Goal: Communication & Community: Connect with others

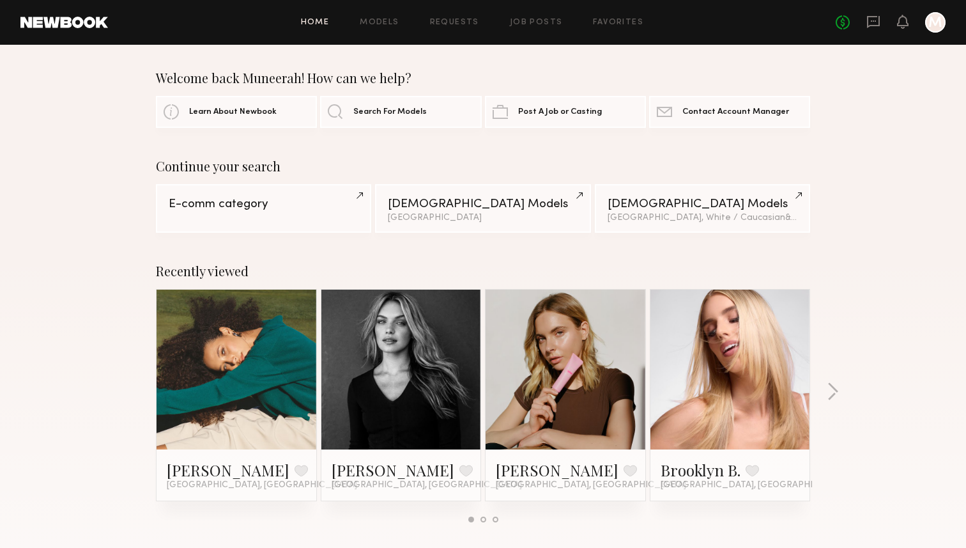
click at [929, 25] on div at bounding box center [935, 22] width 20 height 20
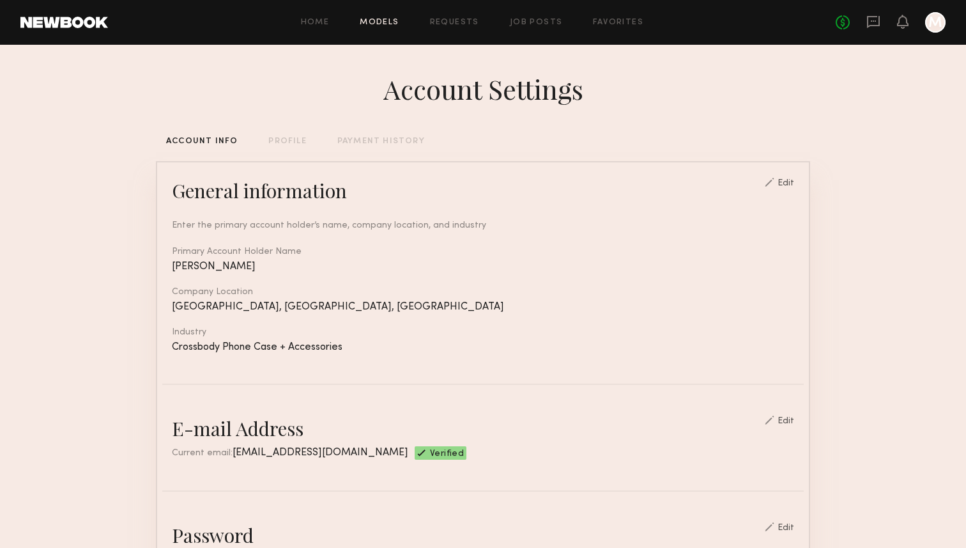
click at [392, 22] on link "Models" at bounding box center [379, 23] width 39 height 8
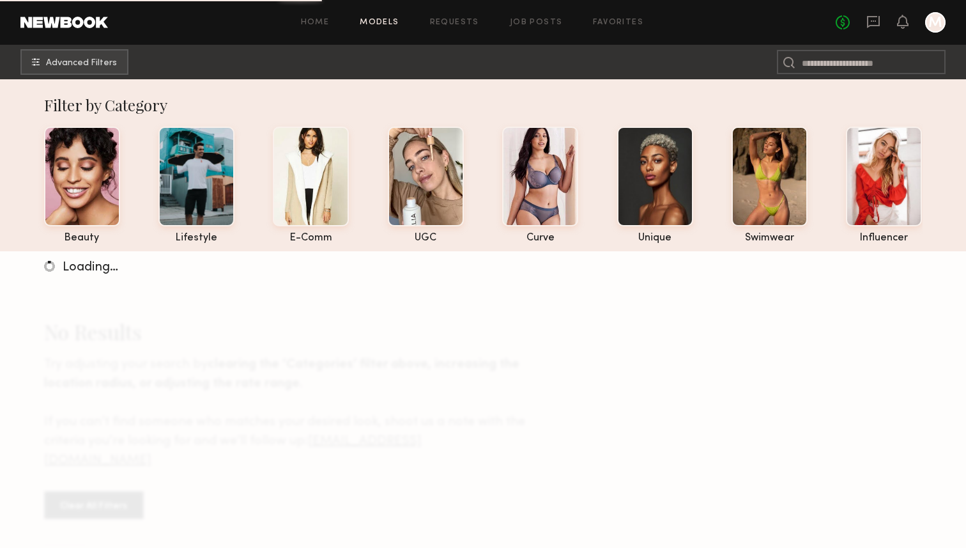
click at [931, 24] on div at bounding box center [935, 22] width 20 height 20
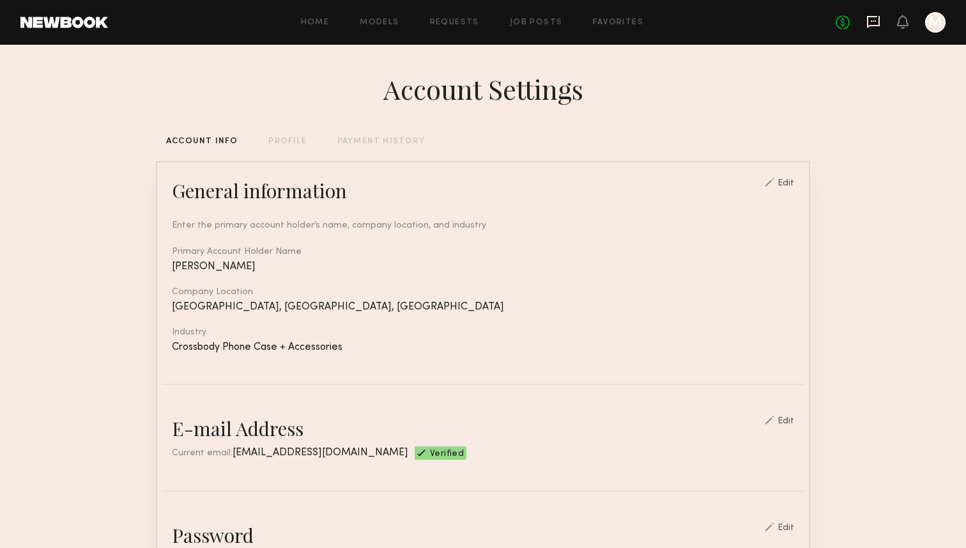
click at [874, 21] on icon at bounding box center [873, 20] width 5 height 1
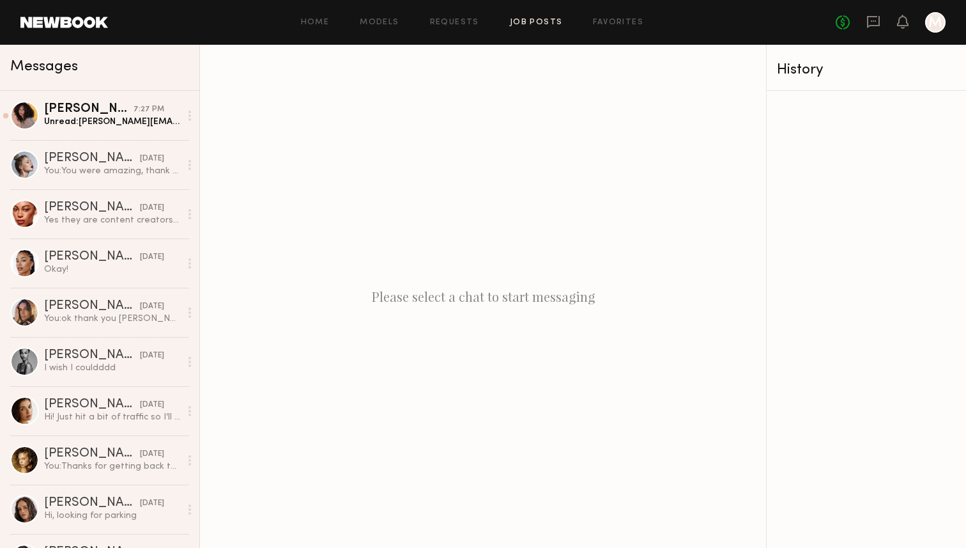
click at [545, 20] on link "Job Posts" at bounding box center [536, 23] width 53 height 8
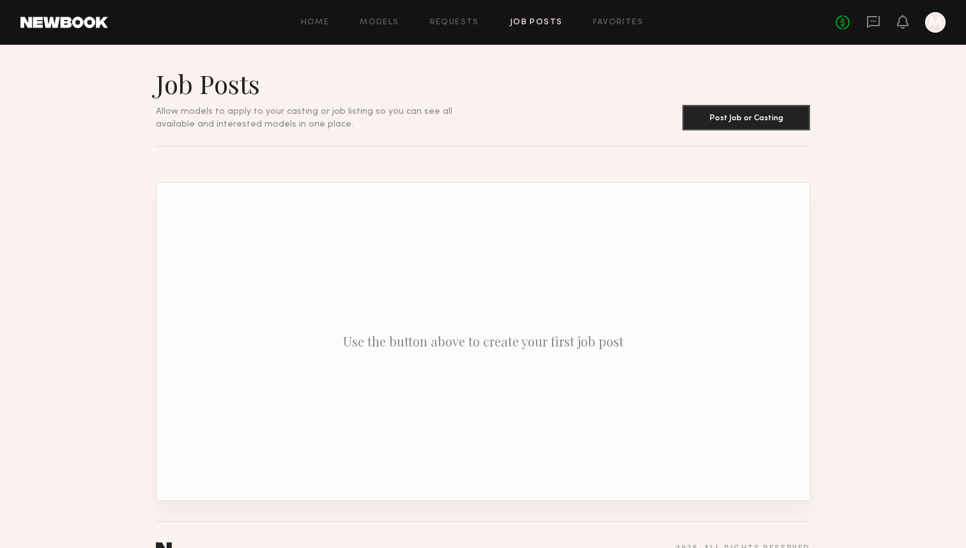
click at [636, 15] on div "Home Models Requests Job Posts Favorites Sign Out No fees up to $5,000 M" at bounding box center [527, 22] width 838 height 20
click at [626, 21] on link "Favorites" at bounding box center [618, 23] width 50 height 8
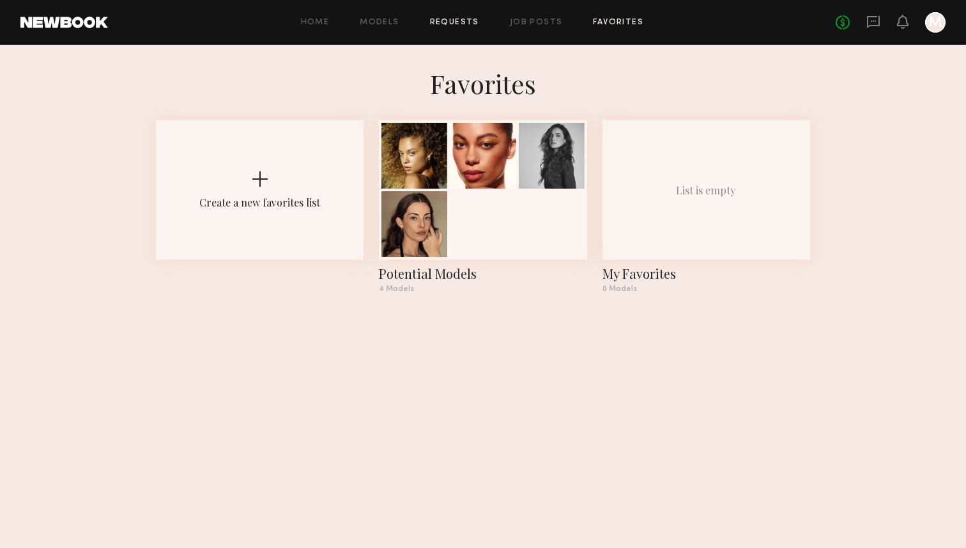
click at [454, 26] on link "Requests" at bounding box center [454, 23] width 49 height 8
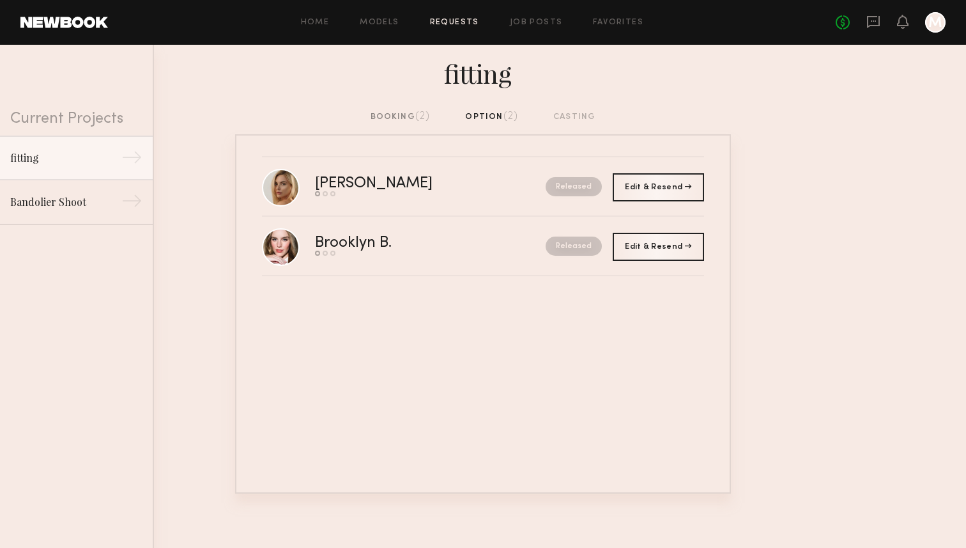
click at [416, 115] on span "(2)" at bounding box center [422, 116] width 15 height 10
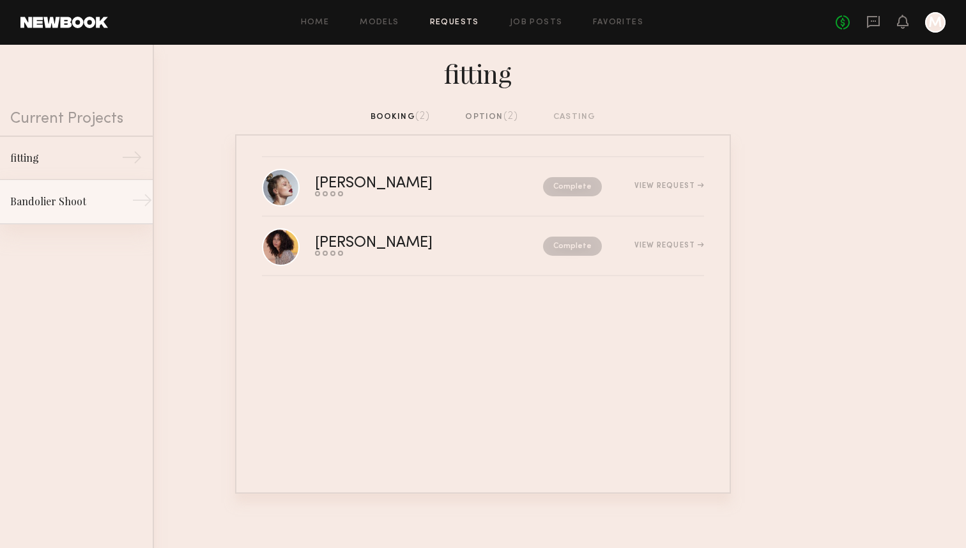
click at [105, 197] on div "Bandolier Shoot" at bounding box center [65, 201] width 111 height 15
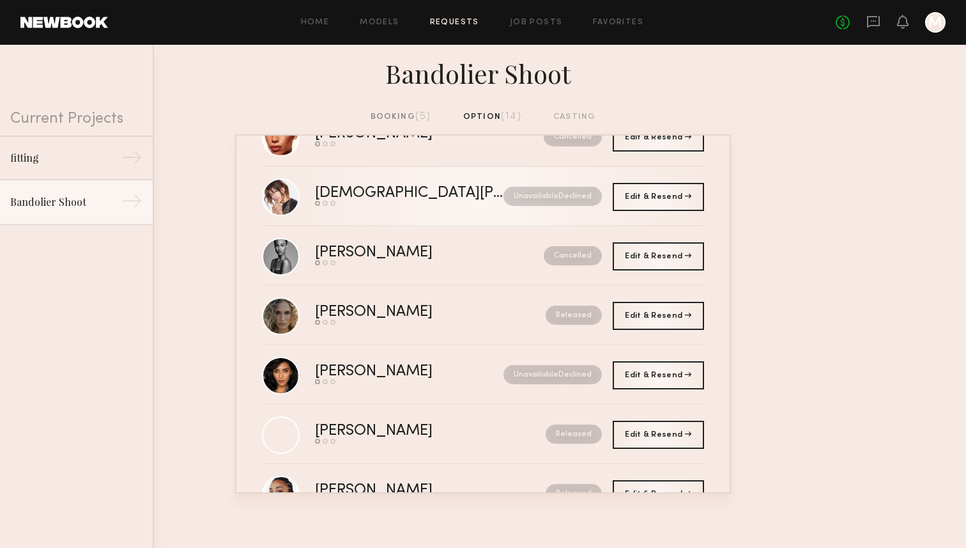
scroll to position [54, 0]
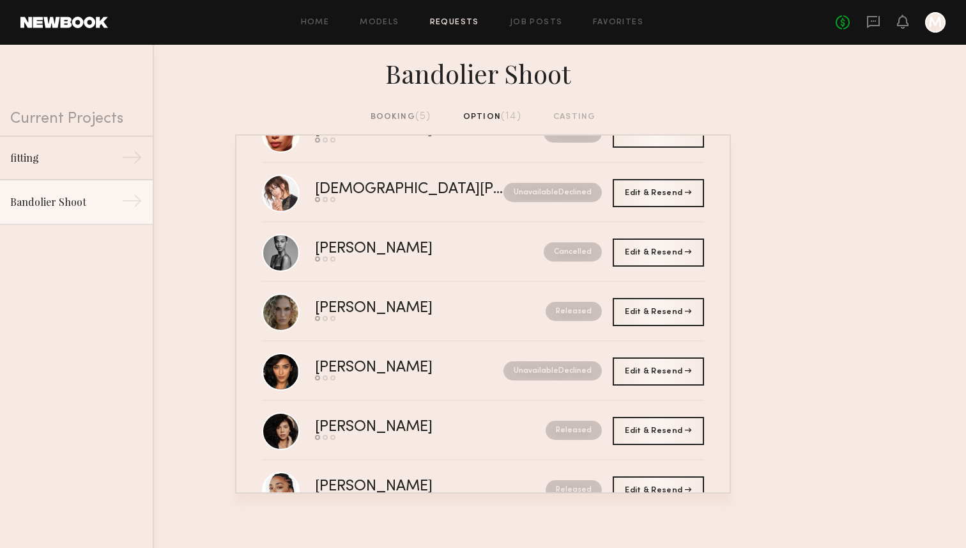
click at [400, 111] on div "booking (5)" at bounding box center [401, 117] width 61 height 14
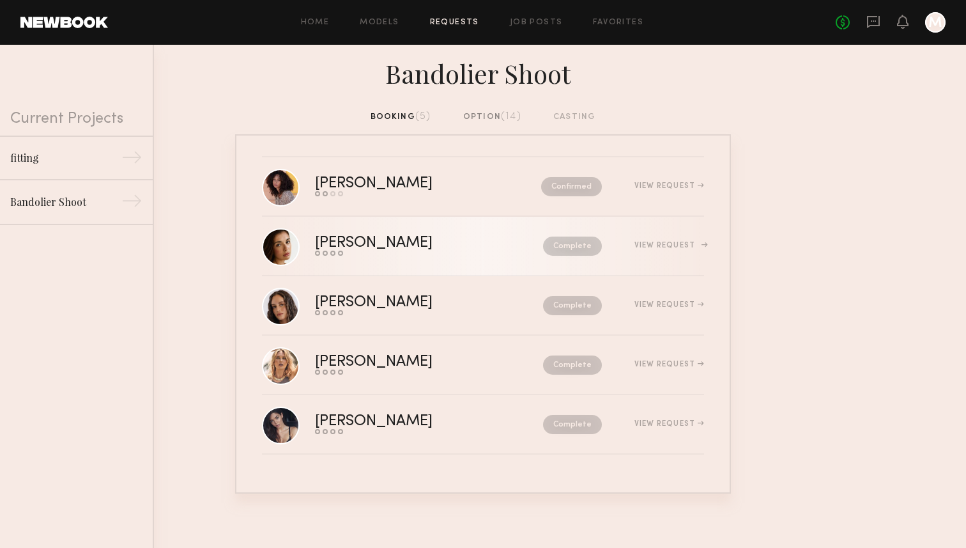
click at [393, 247] on div "[PERSON_NAME]" at bounding box center [401, 243] width 173 height 15
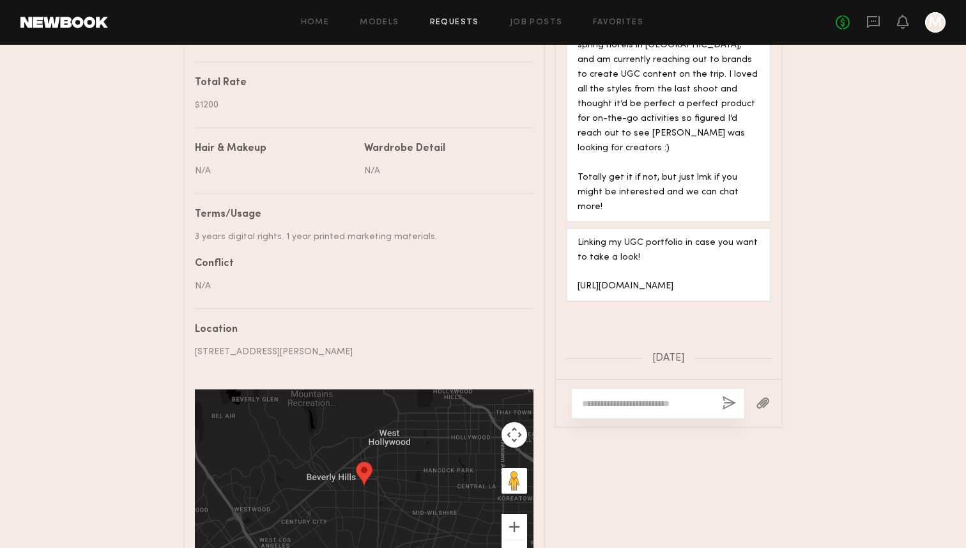
scroll to position [424, 0]
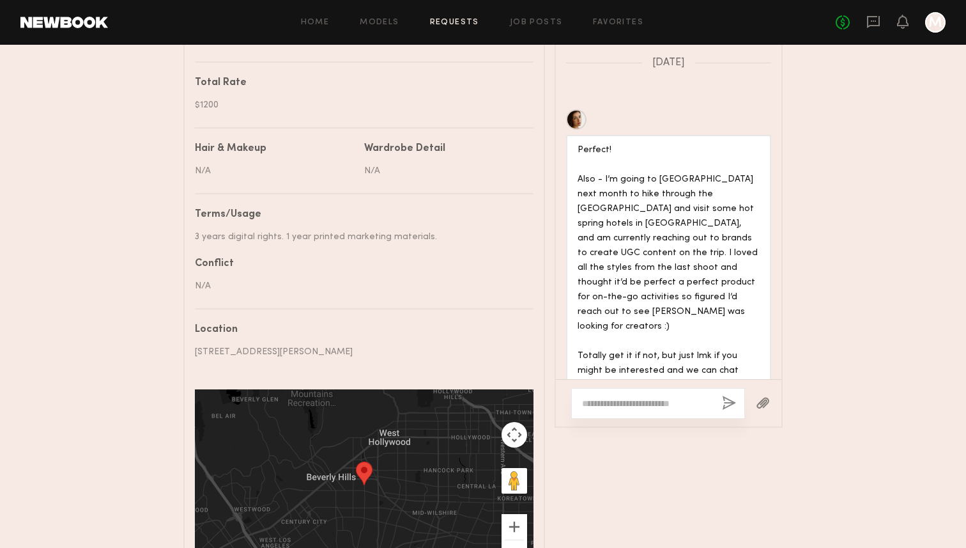
click at [865, 29] on div "No fees up to $5,000 M" at bounding box center [891, 22] width 110 height 20
click at [879, 21] on icon at bounding box center [873, 22] width 13 height 12
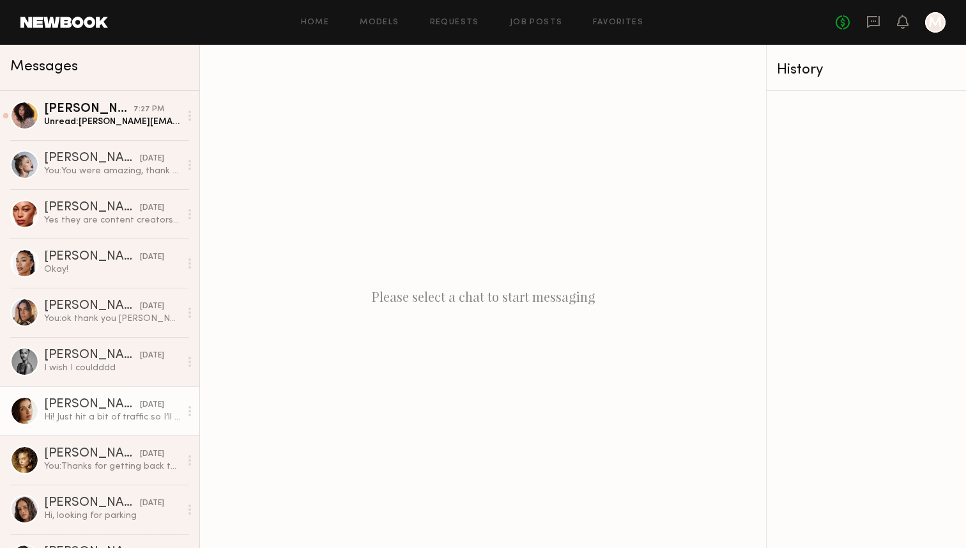
click at [74, 406] on div "[PERSON_NAME]" at bounding box center [92, 404] width 96 height 13
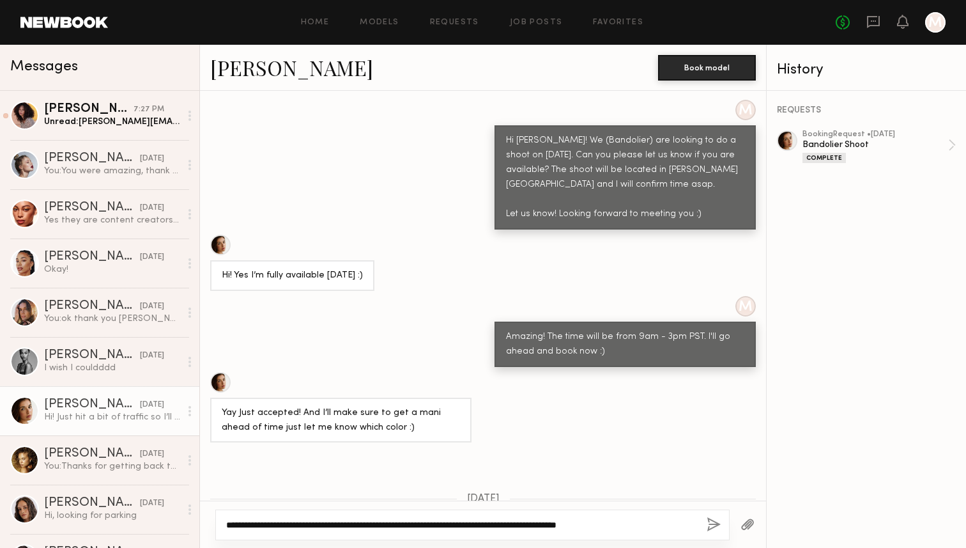
scroll to position [488, 0]
click at [564, 525] on textarea "**********" at bounding box center [461, 524] width 470 height 13
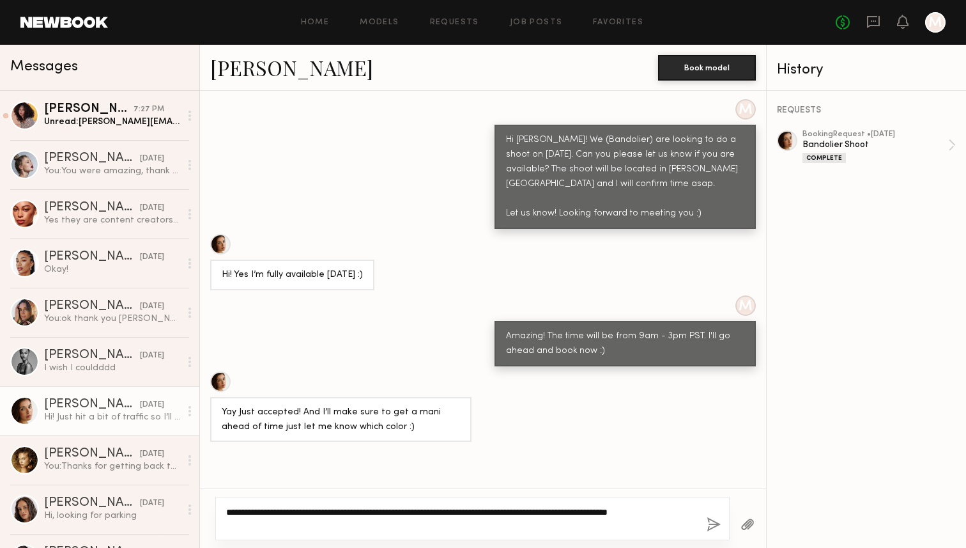
click at [352, 526] on textarea "**********" at bounding box center [461, 518] width 470 height 26
type textarea "**********"
click at [712, 523] on button "button" at bounding box center [714, 525] width 14 height 16
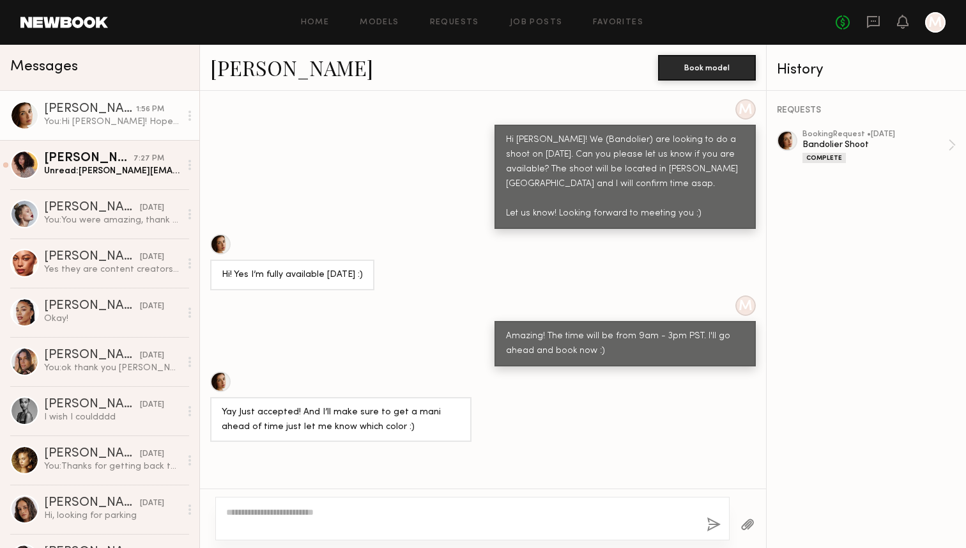
scroll to position [2460, 0]
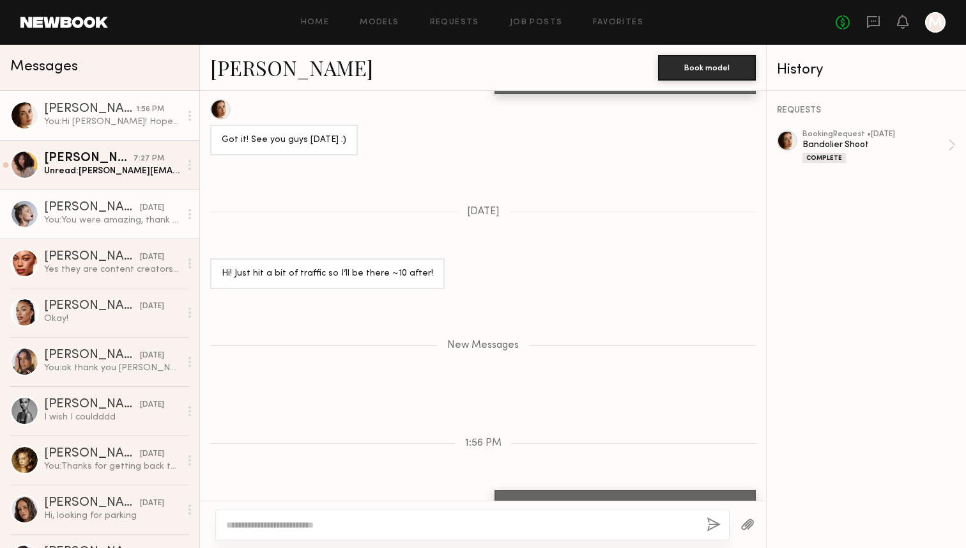
click at [104, 213] on div "[PERSON_NAME]" at bounding box center [92, 207] width 96 height 13
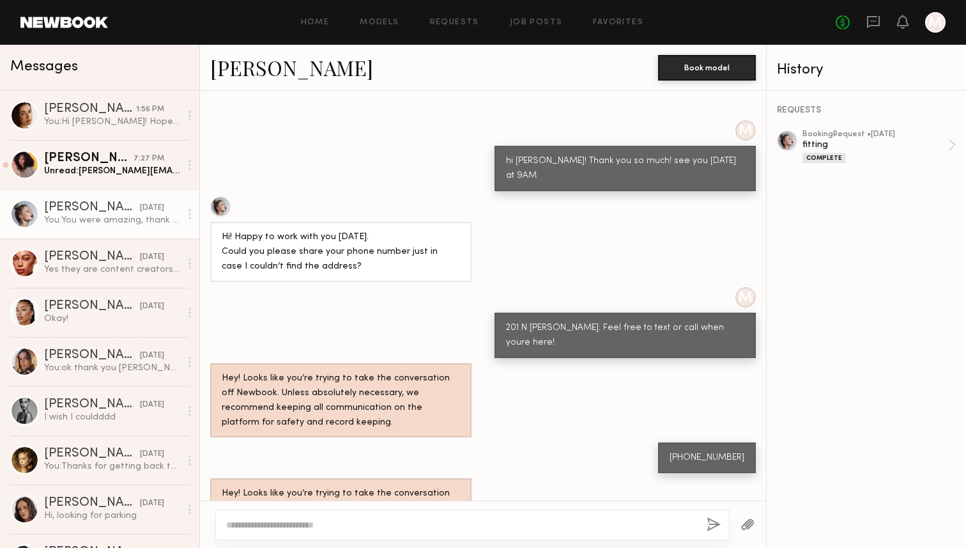
scroll to position [705, 0]
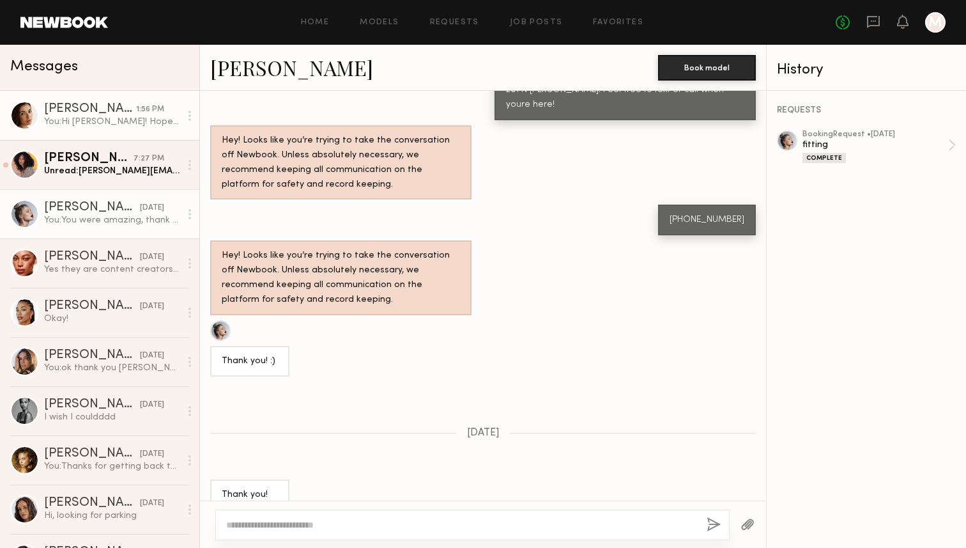
click at [132, 124] on div "You: Hi [PERSON_NAME]! Hope all is well!! We are thinking of shooting a small B…" at bounding box center [112, 122] width 136 height 12
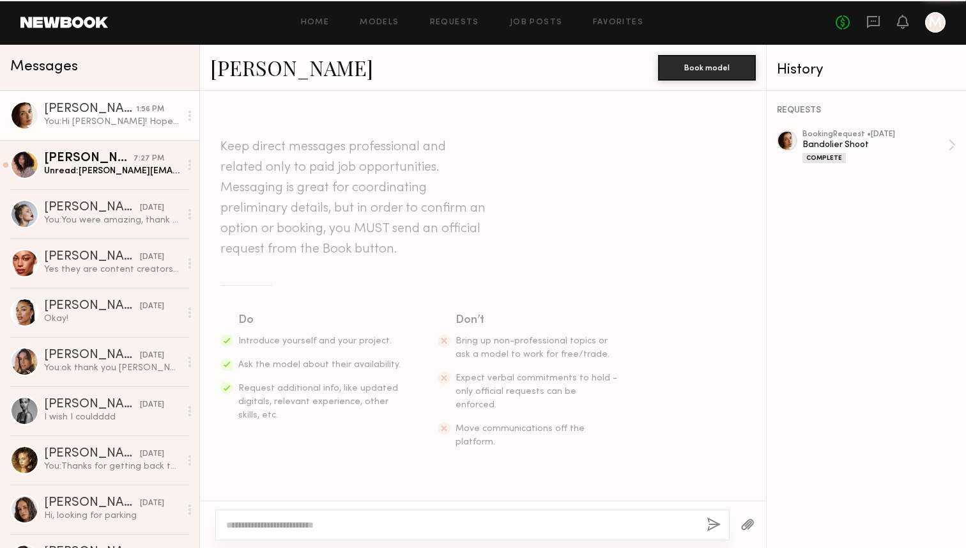
scroll to position [2363, 0]
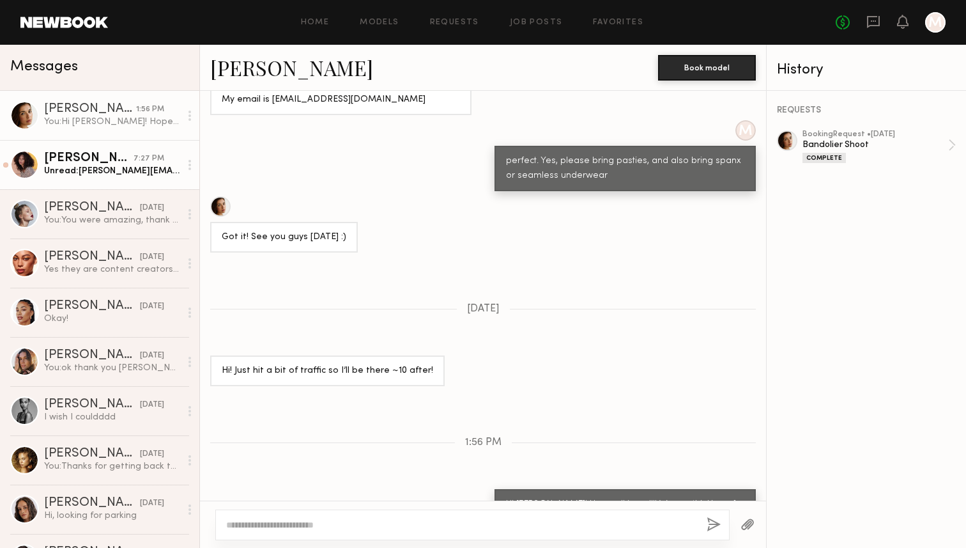
click at [139, 155] on div "7:27 PM" at bounding box center [149, 159] width 31 height 12
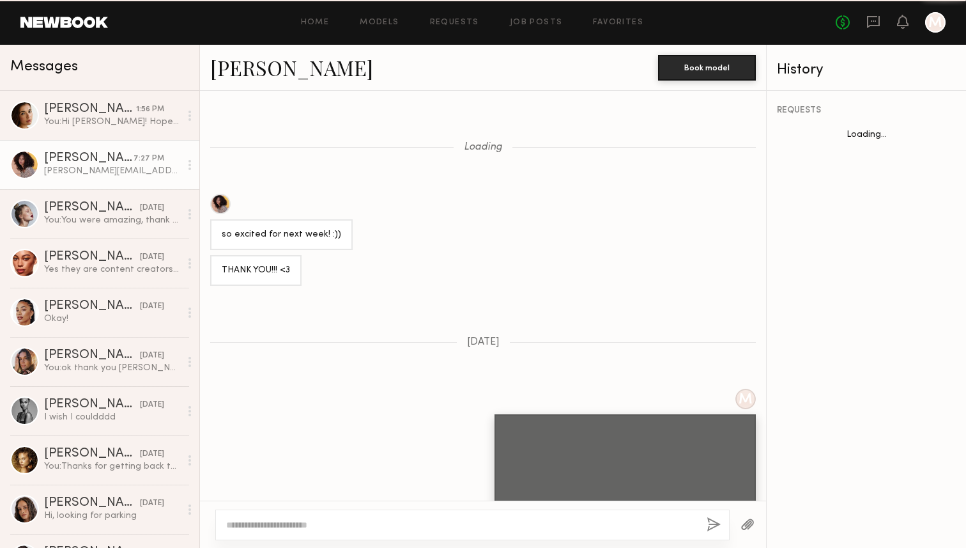
scroll to position [675, 0]
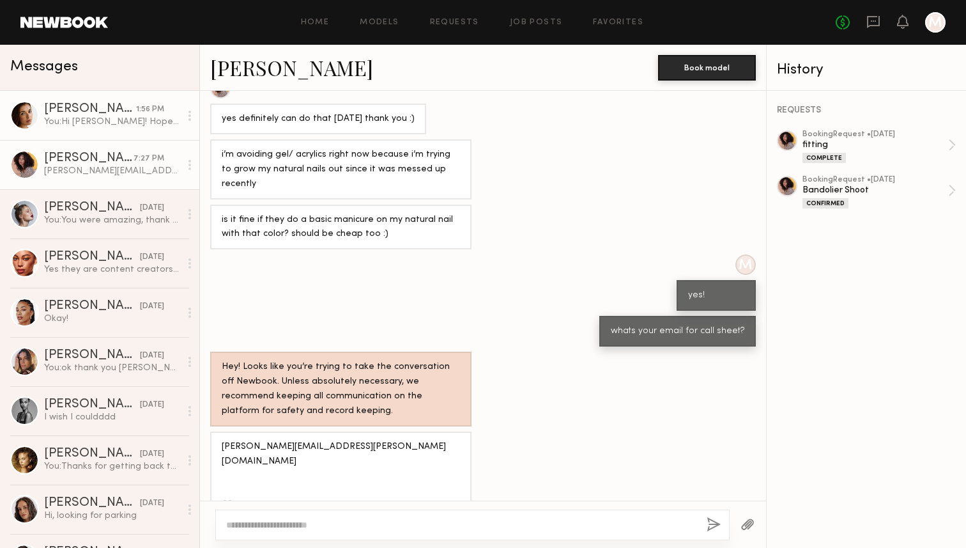
click at [139, 105] on div "1:56 PM" at bounding box center [150, 110] width 28 height 12
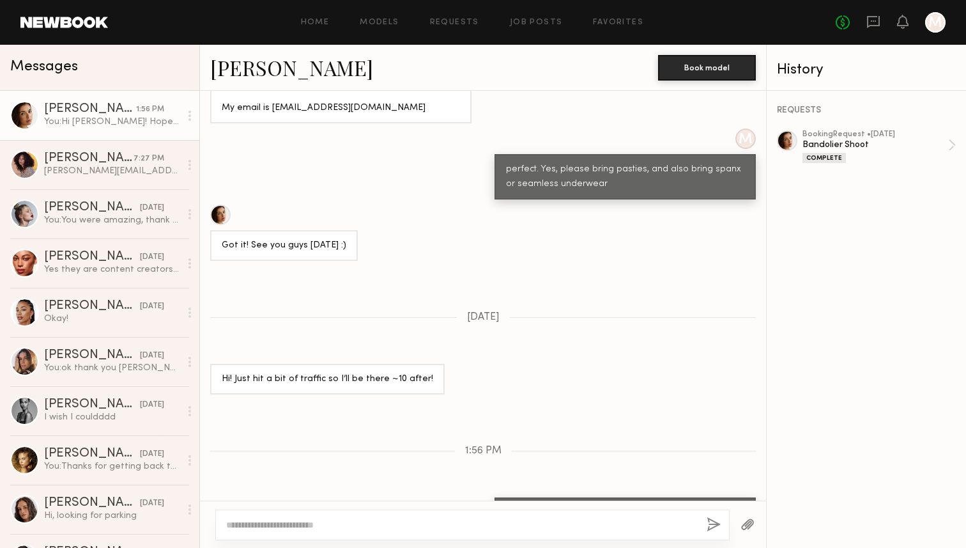
scroll to position [2363, 0]
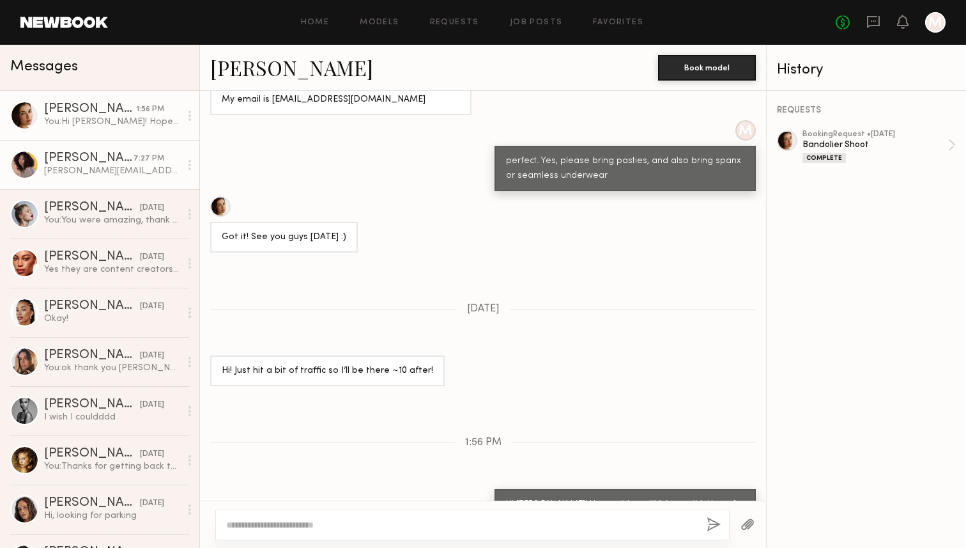
click at [118, 167] on div "[PERSON_NAME][EMAIL_ADDRESS][PERSON_NAME][DOMAIN_NAME] 🤍" at bounding box center [112, 171] width 136 height 12
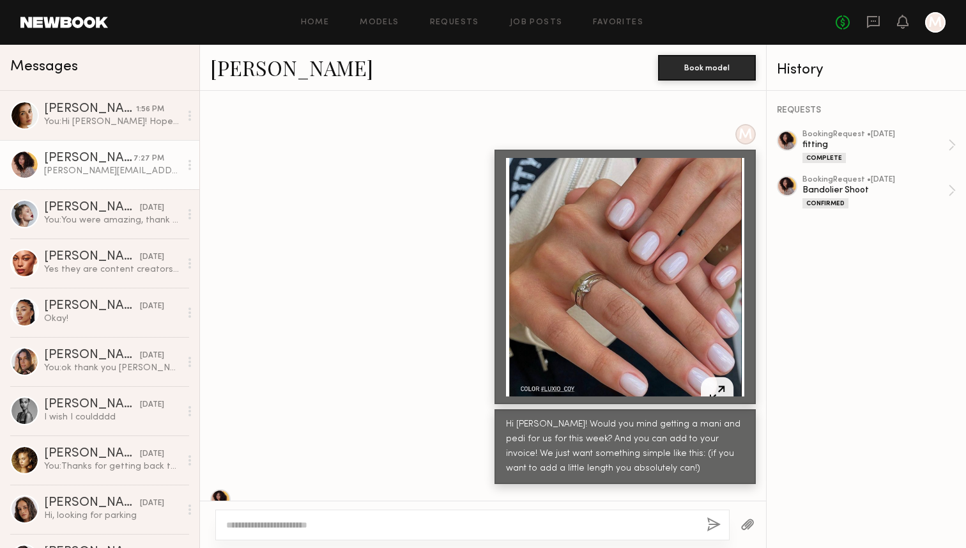
scroll to position [1368, 0]
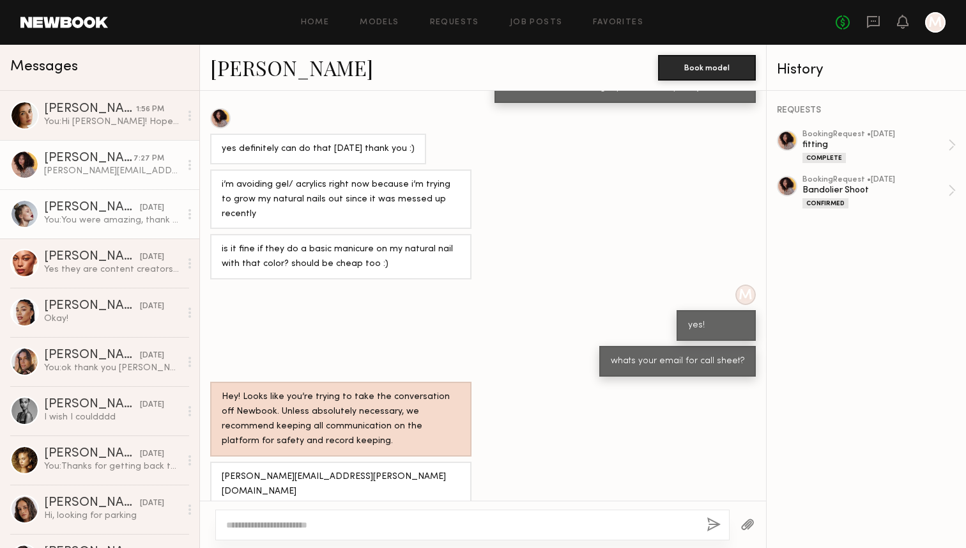
click at [140, 208] on div "[DATE]" at bounding box center [152, 208] width 24 height 12
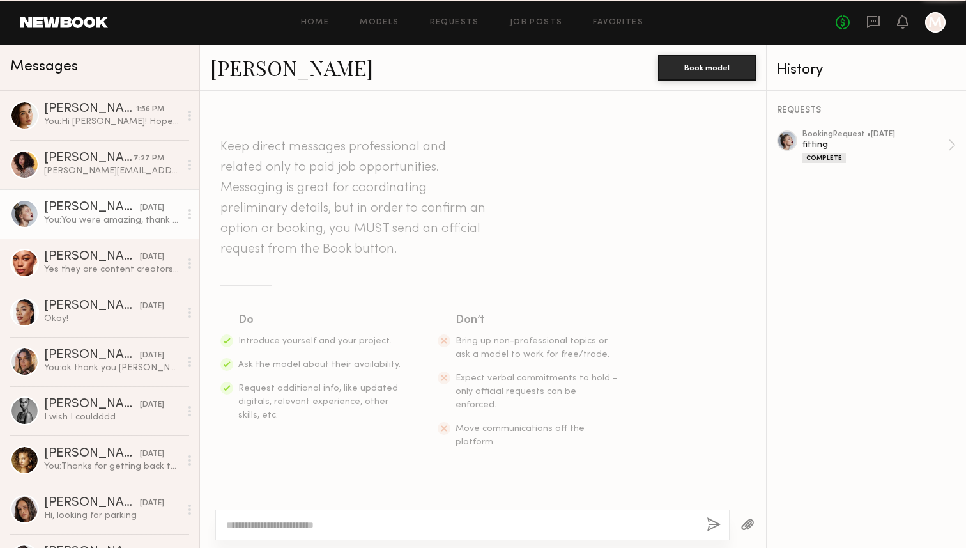
scroll to position [705, 0]
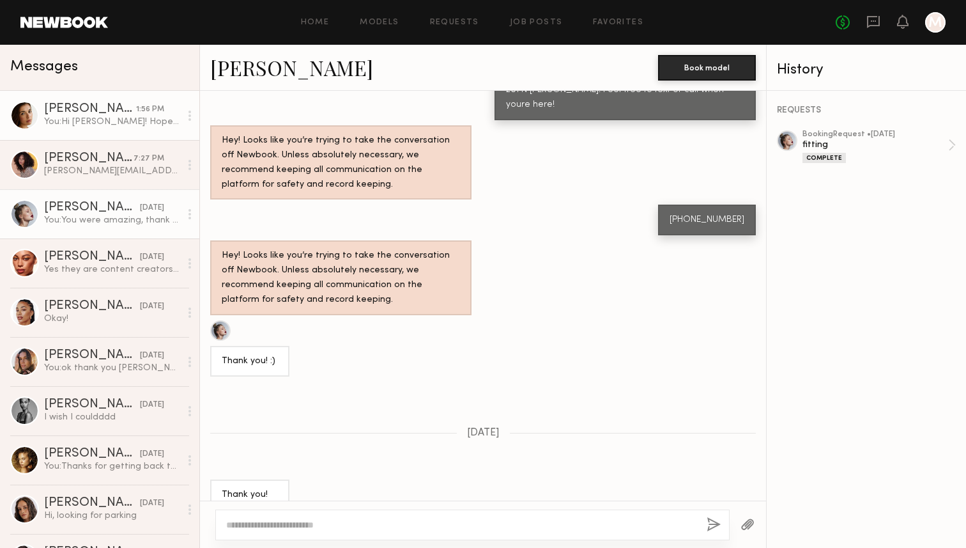
click at [134, 125] on div "You: Hi [PERSON_NAME]! Hope all is well!! We are thinking of shooting a small B…" at bounding box center [112, 122] width 136 height 12
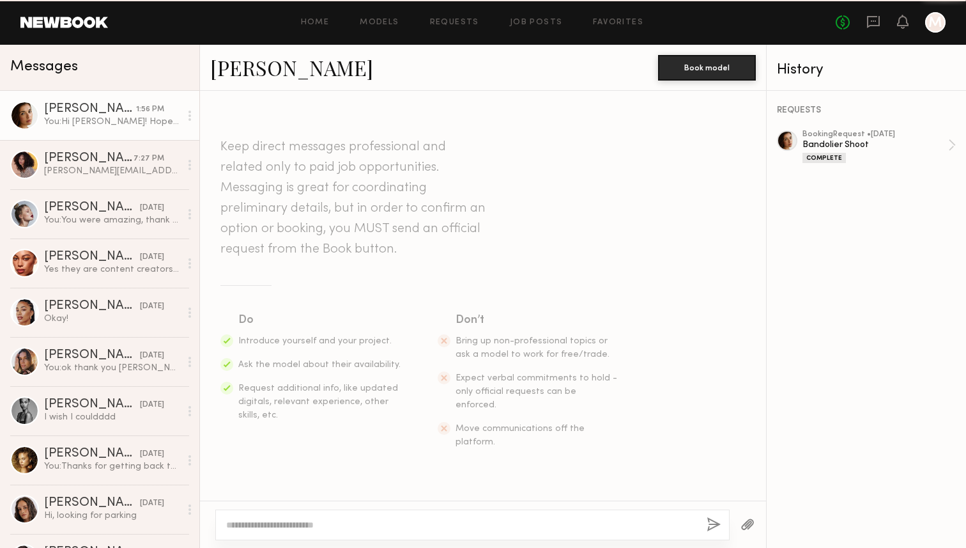
scroll to position [2363, 0]
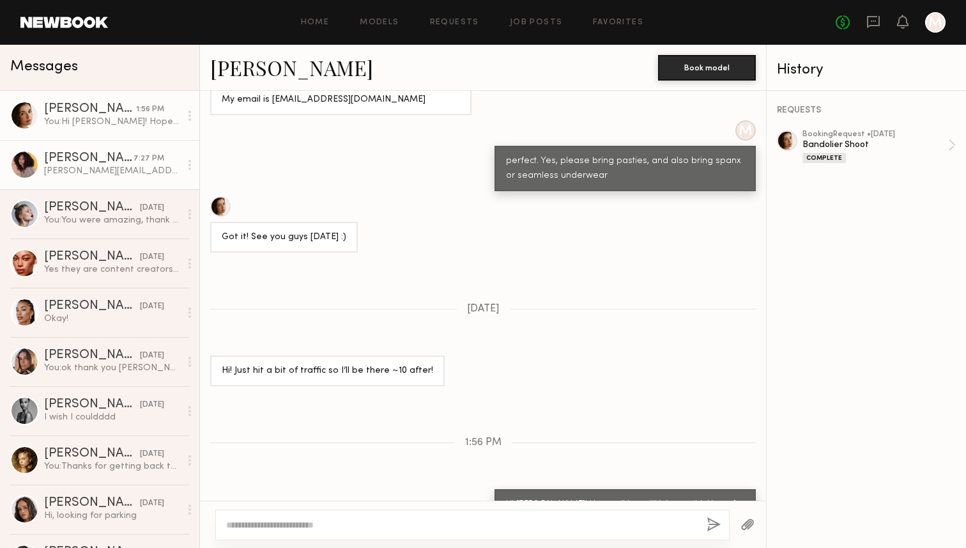
click at [124, 162] on div "[PERSON_NAME]" at bounding box center [88, 158] width 89 height 13
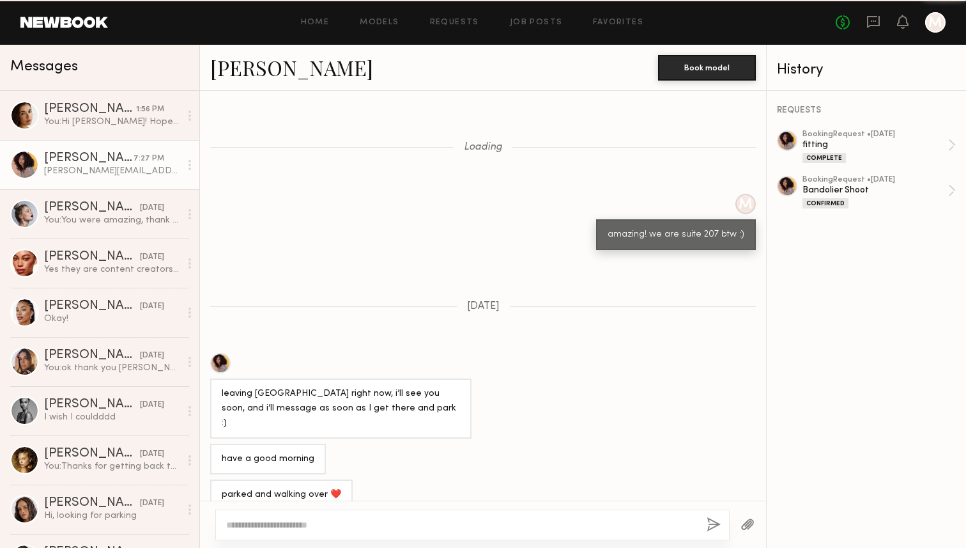
scroll to position [1368, 0]
